Goal: Task Accomplishment & Management: Manage account settings

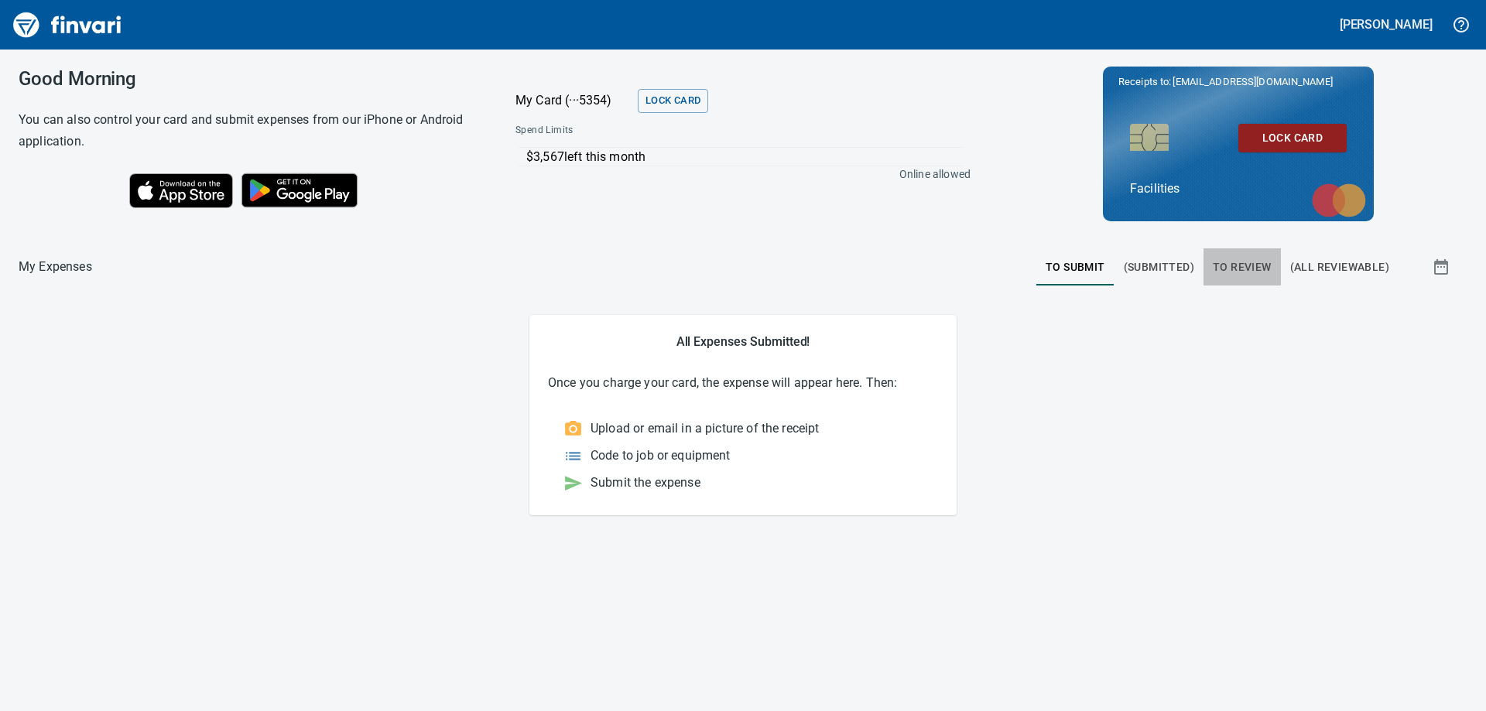
click at [1246, 268] on span "To Review" at bounding box center [1241, 267] width 59 height 19
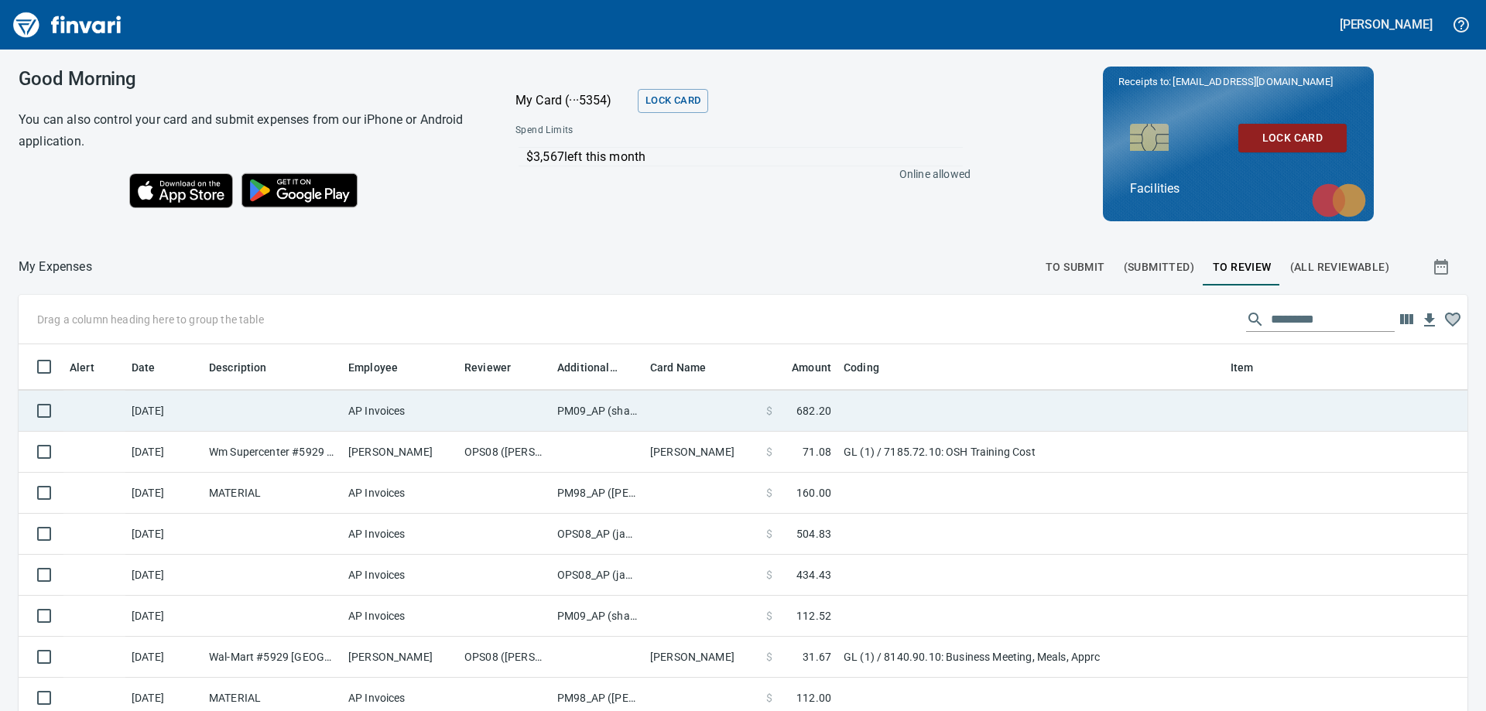
scroll to position [77, 0]
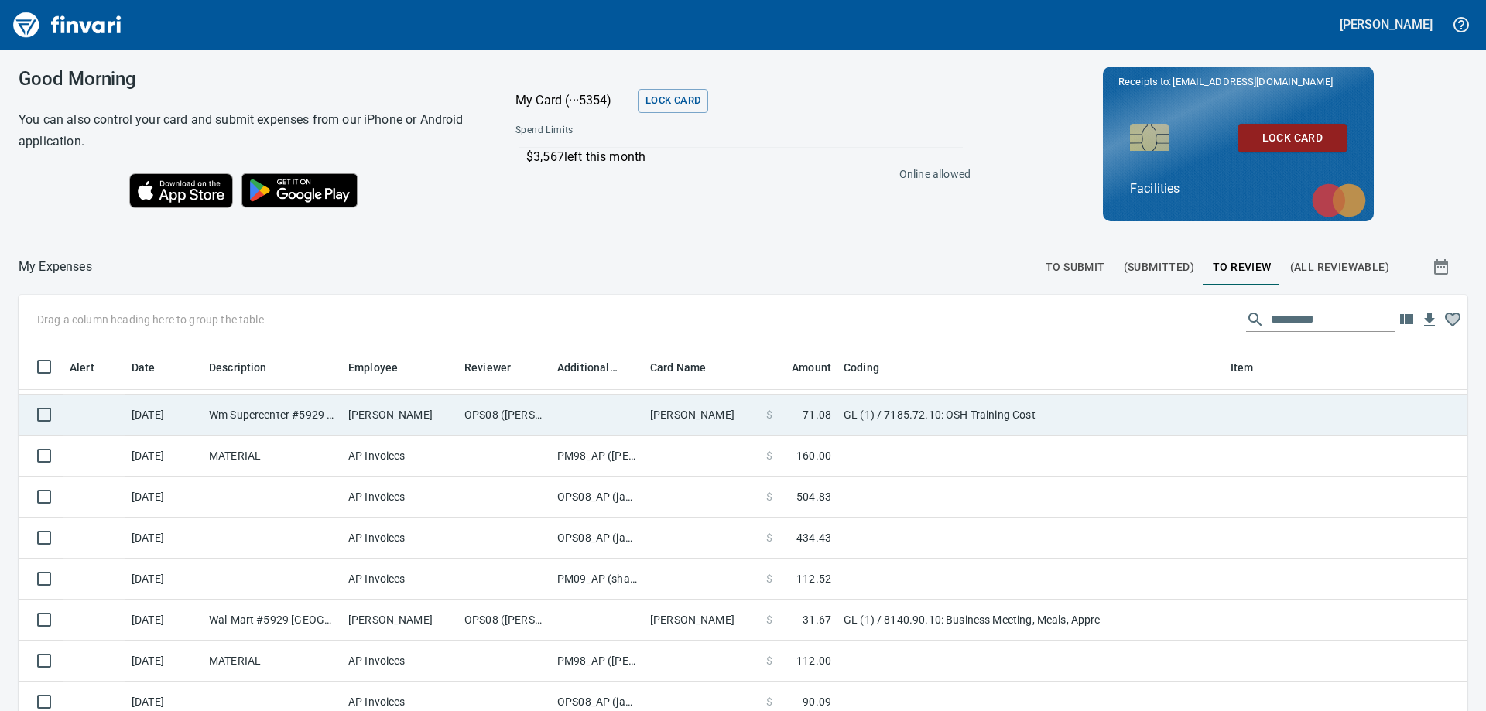
click at [1080, 426] on td "GL (1) / 7185.72.10: OSH Training Cost" at bounding box center [1030, 415] width 387 height 41
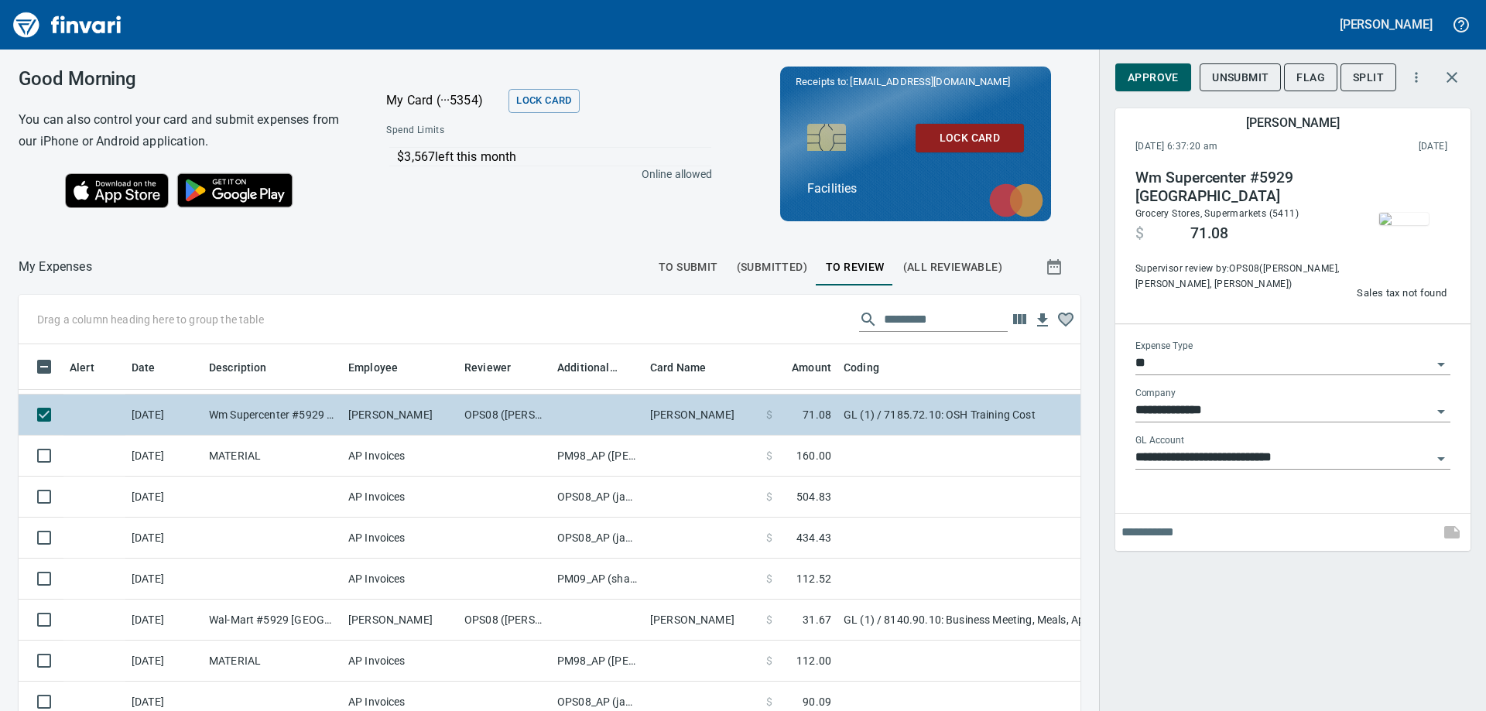
scroll to position [518, 1027]
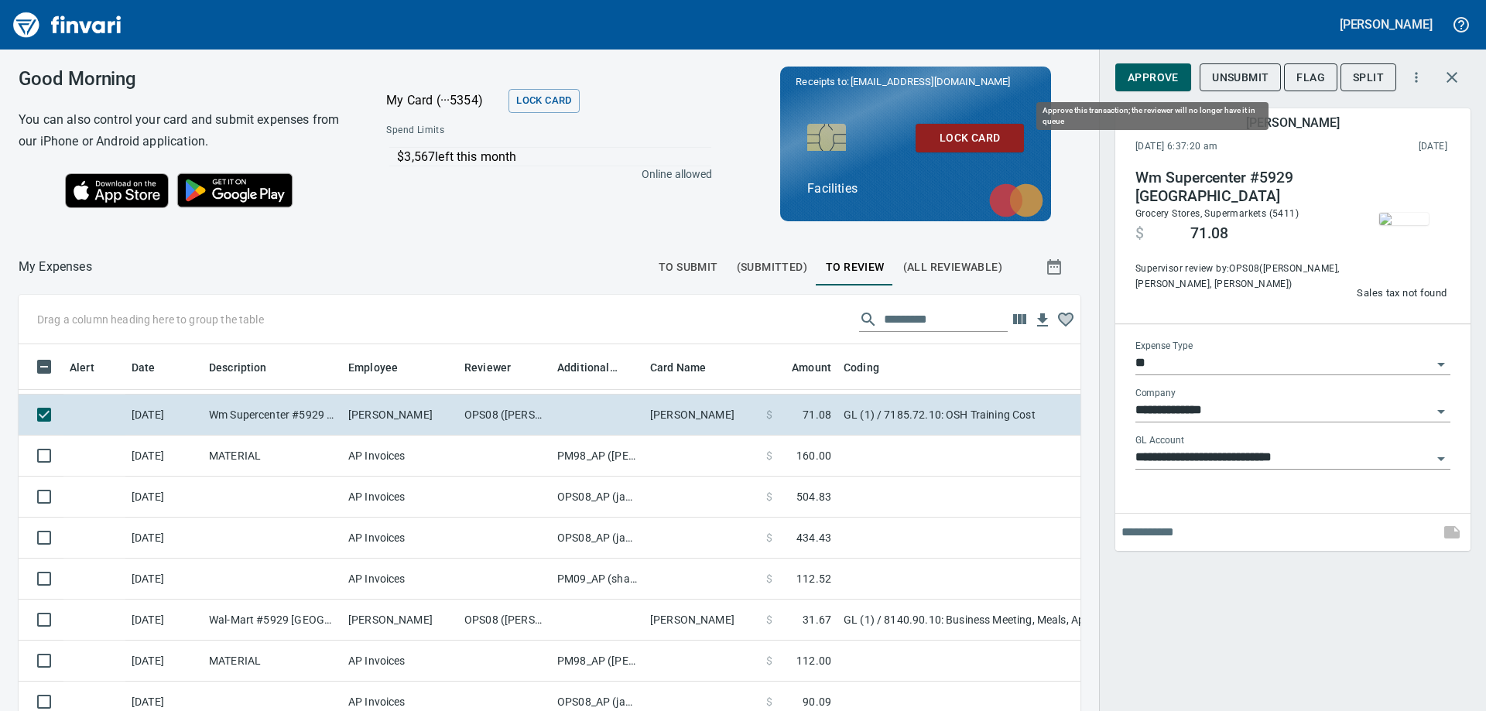
click at [1156, 68] on span "Approve" at bounding box center [1152, 77] width 51 height 19
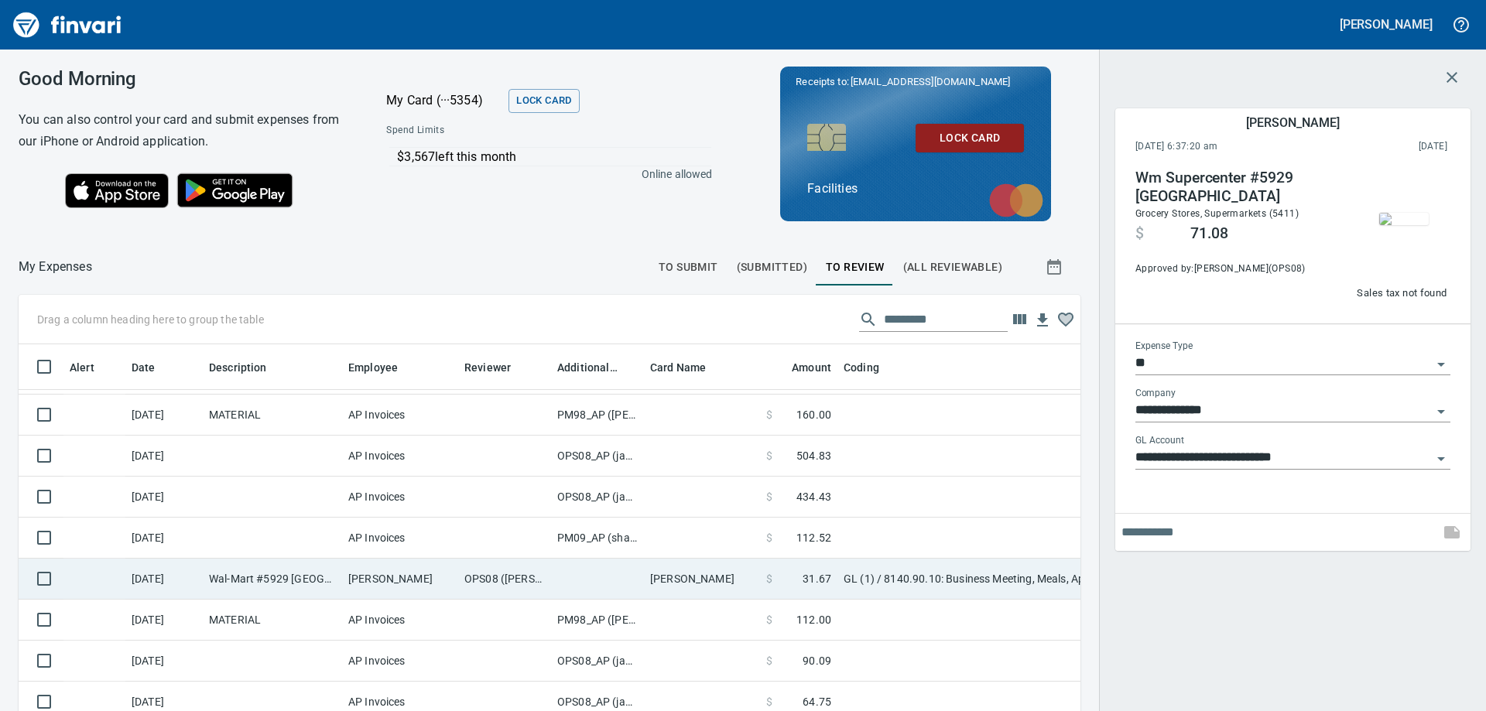
click at [610, 586] on td at bounding box center [597, 579] width 93 height 41
type input "**********"
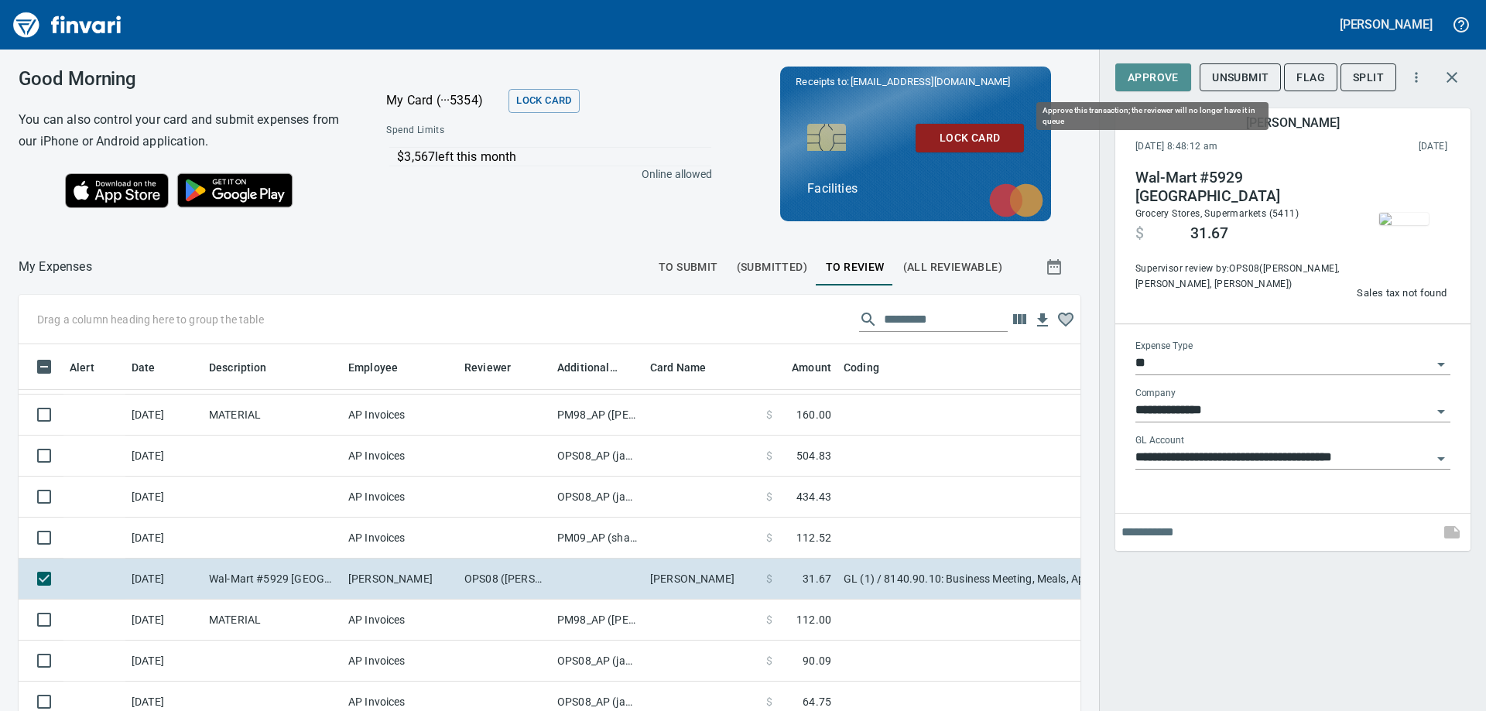
click at [1158, 77] on span "Approve" at bounding box center [1152, 77] width 51 height 19
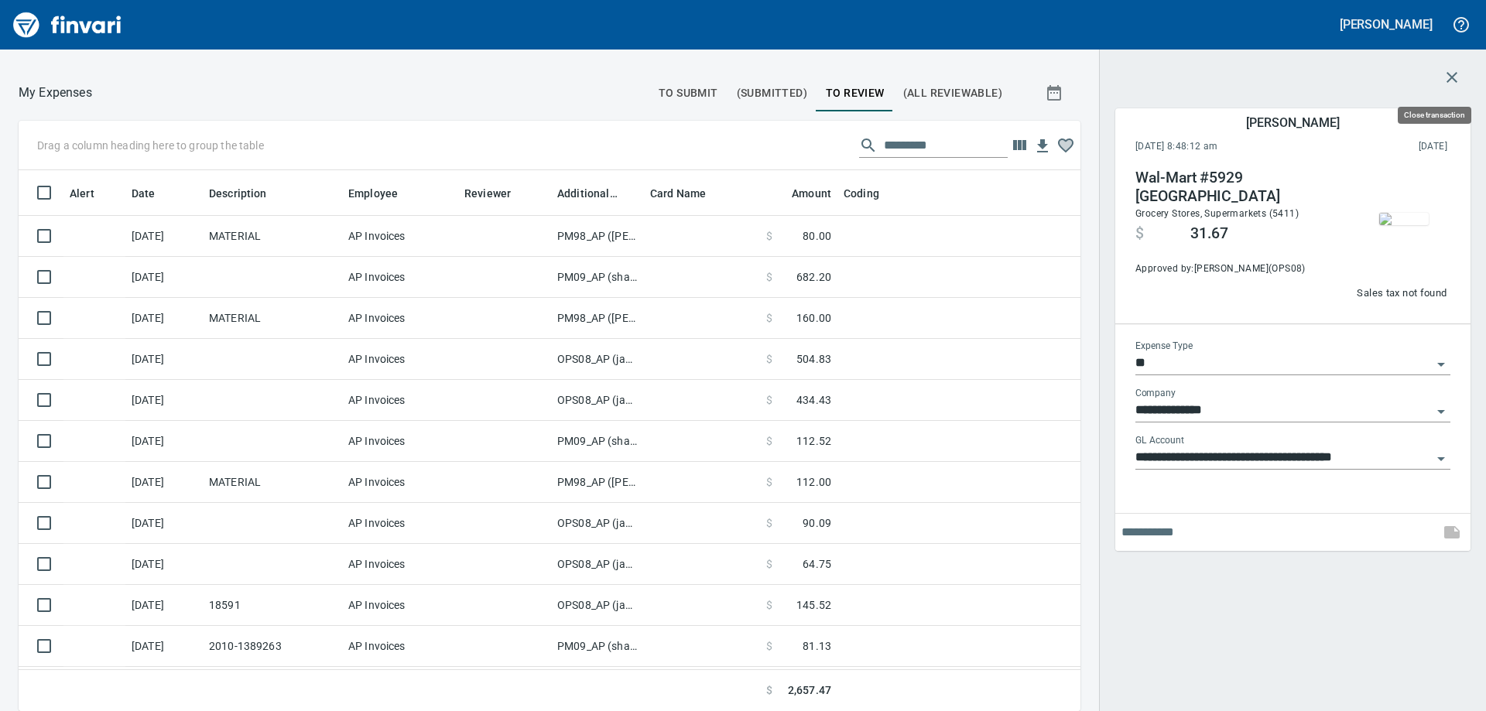
scroll to position [518, 1027]
